Goal: Task Accomplishment & Management: Use online tool/utility

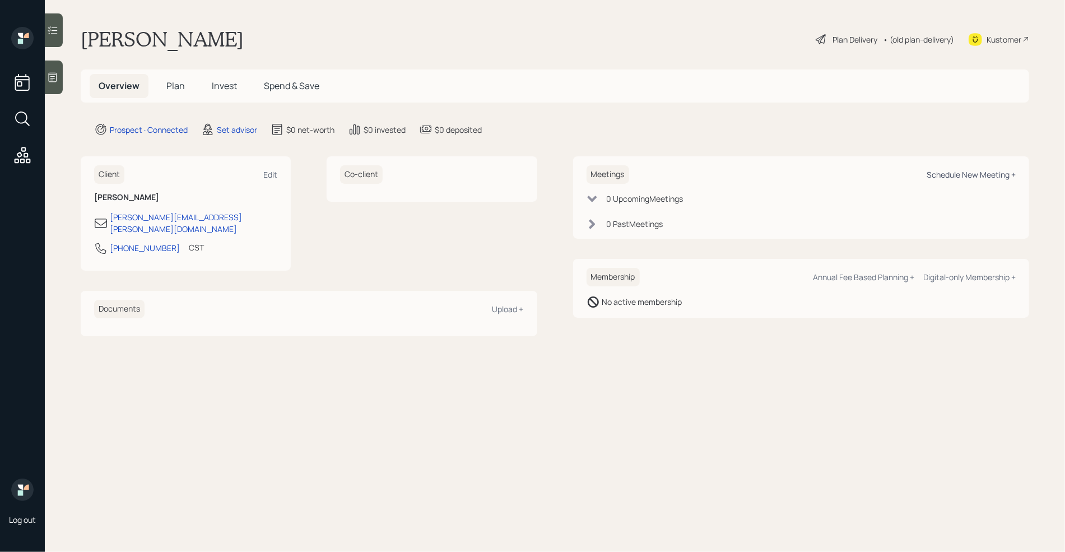
click at [955, 174] on div "Schedule New Meeting +" at bounding box center [970, 174] width 89 height 11
select select "round-[PERSON_NAME]"
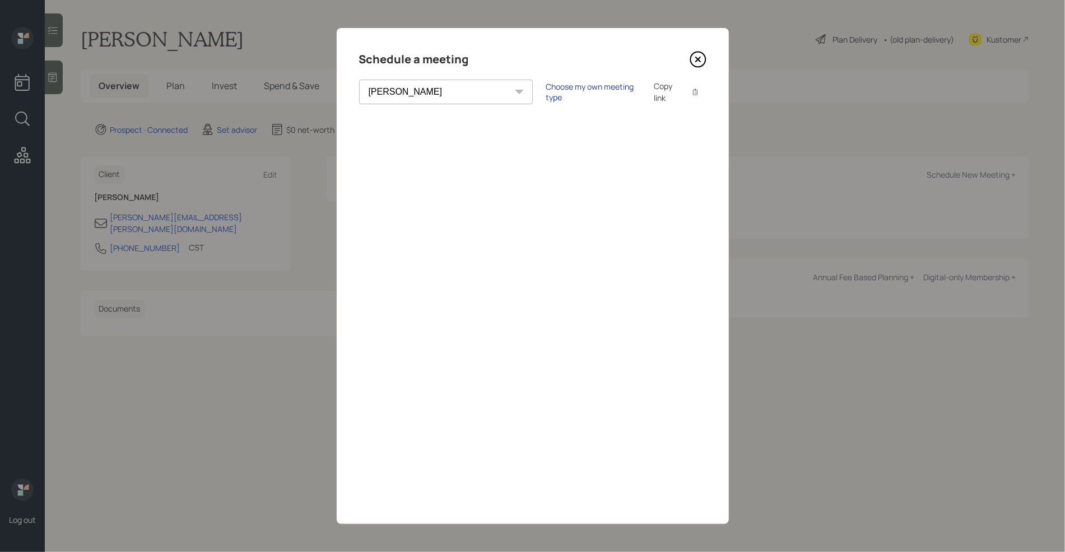
click at [546, 88] on div "Choose my own meeting type" at bounding box center [593, 91] width 94 height 21
click at [566, 91] on div "Use meeting type for lifecycle stage" at bounding box center [630, 92] width 129 height 11
click at [546, 95] on div "Choose my own meeting type" at bounding box center [593, 91] width 94 height 21
